Goal: Transaction & Acquisition: Purchase product/service

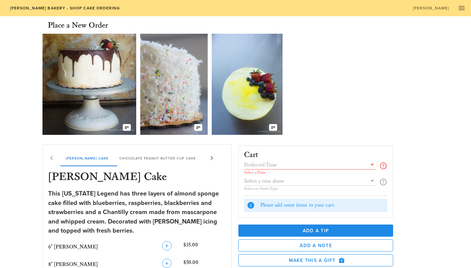
click at [386, 164] on icon at bounding box center [383, 166] width 8 height 8
click at [314, 165] on input "text" at bounding box center [305, 165] width 123 height 9
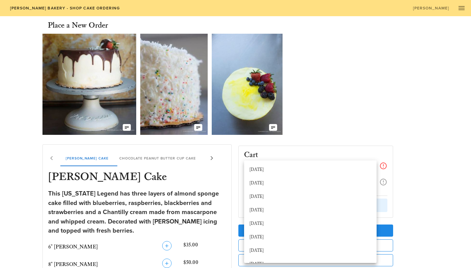
click at [184, 174] on h3 "[PERSON_NAME] Cake" at bounding box center [137, 177] width 180 height 15
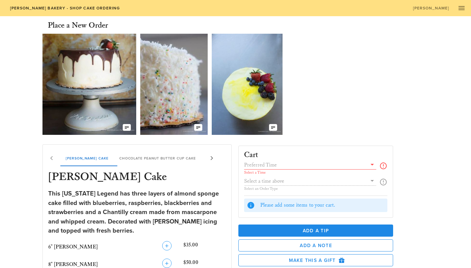
click at [261, 82] on img at bounding box center [247, 84] width 71 height 101
click at [215, 158] on icon at bounding box center [212, 158] width 8 height 8
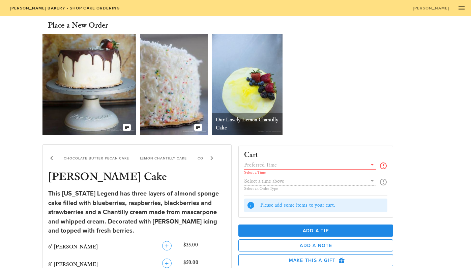
click at [215, 158] on icon at bounding box center [212, 158] width 8 height 8
click at [49, 157] on icon at bounding box center [52, 158] width 8 height 8
click at [149, 161] on div "Lemon Chantilly Cake" at bounding box center [164, 158] width 58 height 16
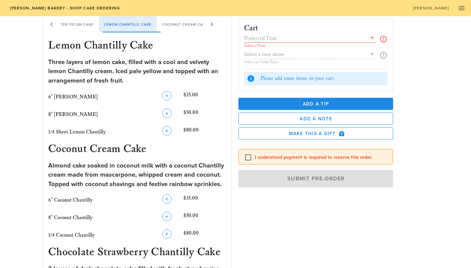
scroll to position [461, 0]
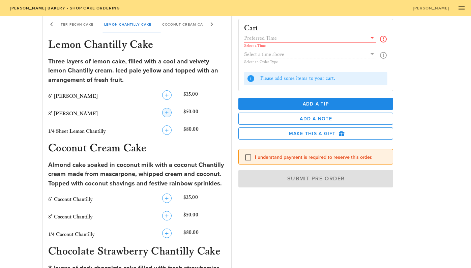
click at [166, 109] on icon "button" at bounding box center [167, 113] width 8 height 8
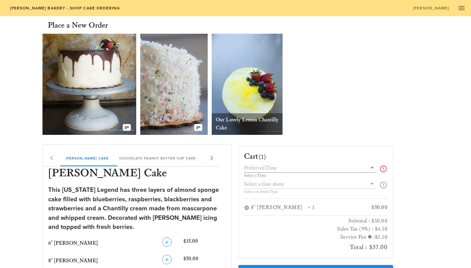
scroll to position [0, 0]
click at [383, 169] on icon at bounding box center [383, 169] width 8 height 8
click at [302, 167] on input "text" at bounding box center [305, 168] width 123 height 9
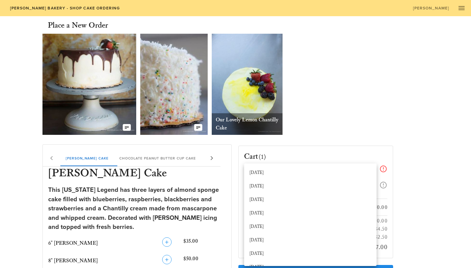
click at [370, 91] on div "Our Delicious Chocolate Strawberry Chantilly Cake The Coconut Cream of your Dre…" at bounding box center [235, 84] width 386 height 107
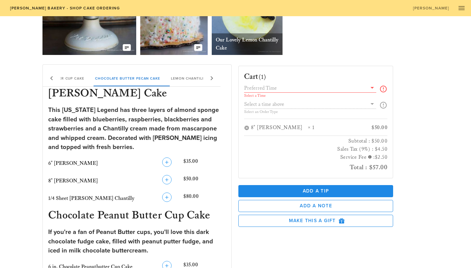
scroll to position [64, 0]
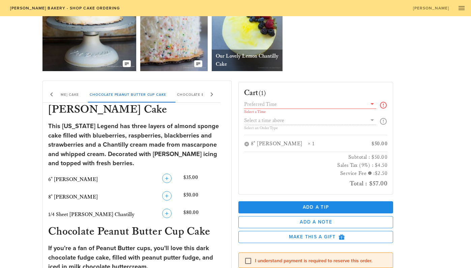
click at [377, 104] on div "Select a Time" at bounding box center [316, 107] width 144 height 15
click at [383, 105] on icon at bounding box center [383, 105] width 8 height 8
click at [383, 121] on div "Select a Time Select an Order Type" at bounding box center [316, 117] width 144 height 35
click at [342, 106] on input "text" at bounding box center [305, 104] width 123 height 9
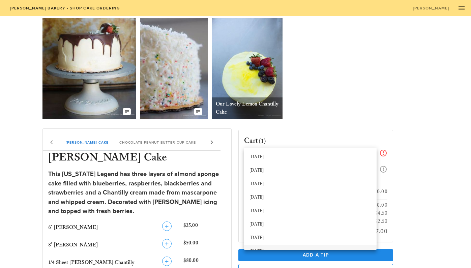
scroll to position [0, 0]
click at [371, 75] on div "Our Delicious Chocolate Strawberry Chantilly Cake The Coconut Cream of your Dre…" at bounding box center [235, 68] width 386 height 107
